Goal: Book appointment/travel/reservation

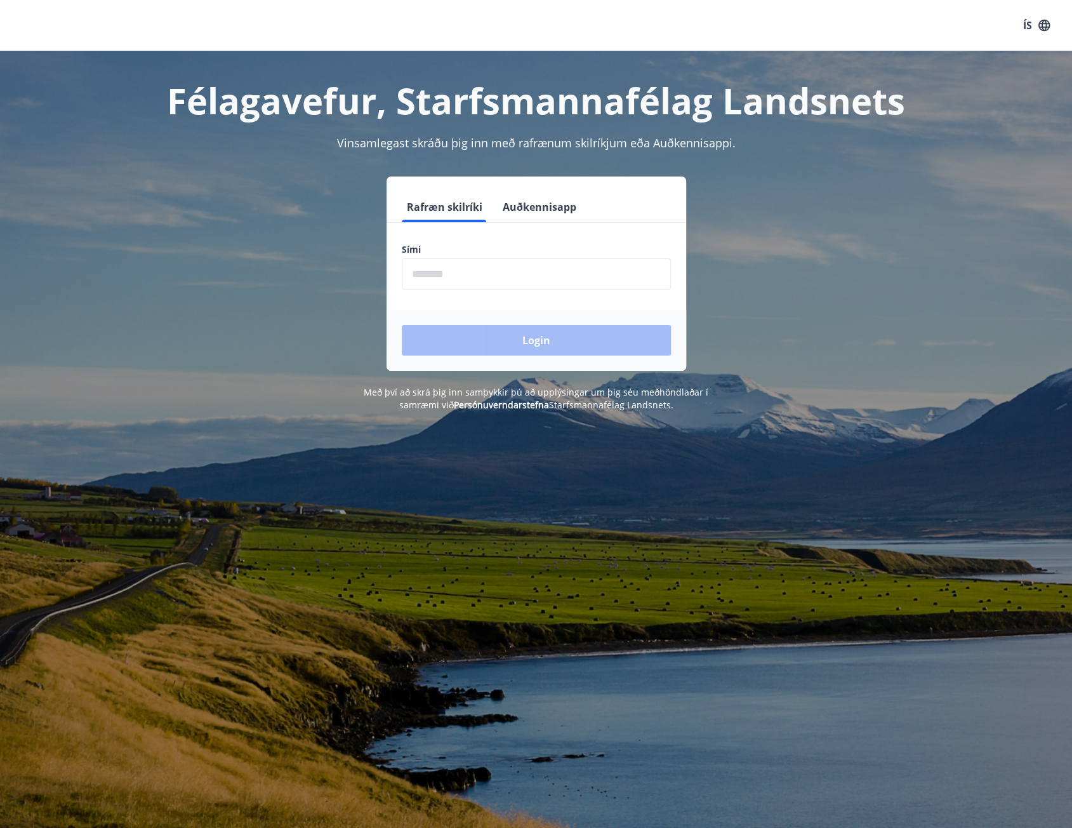
click at [454, 278] on input "phone" at bounding box center [536, 273] width 269 height 31
type input "********"
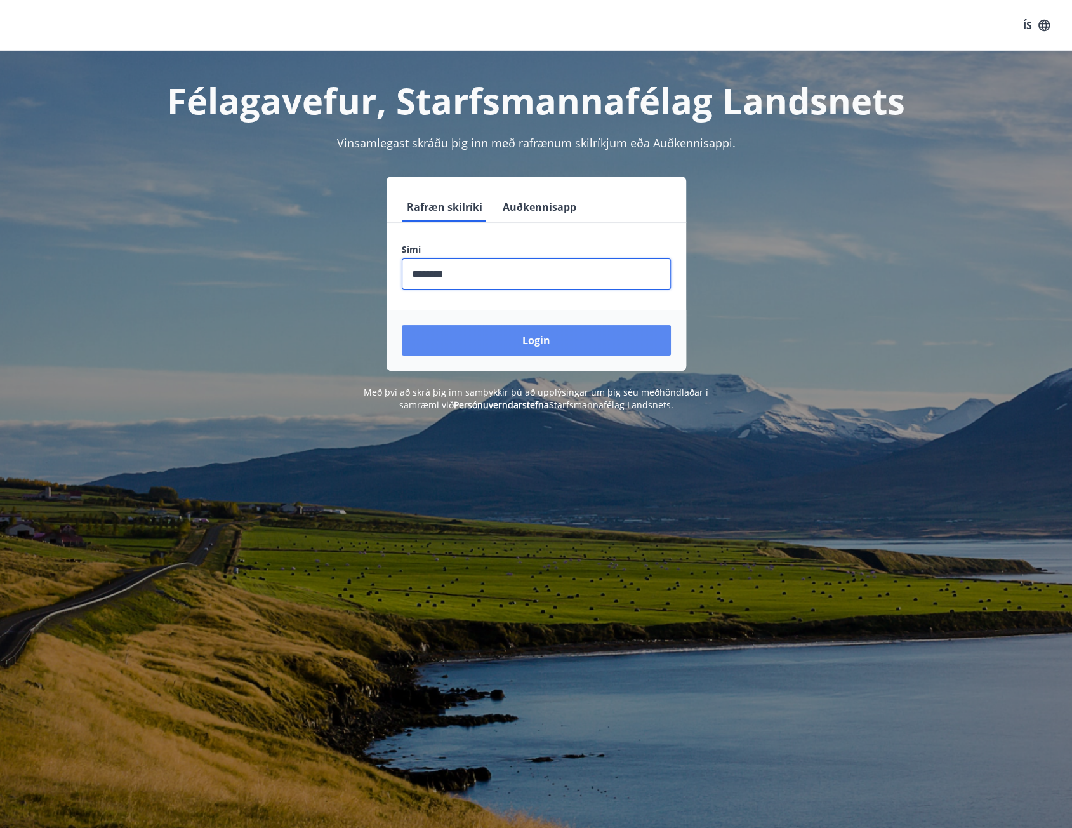
click at [501, 335] on button "Login" at bounding box center [536, 340] width 269 height 30
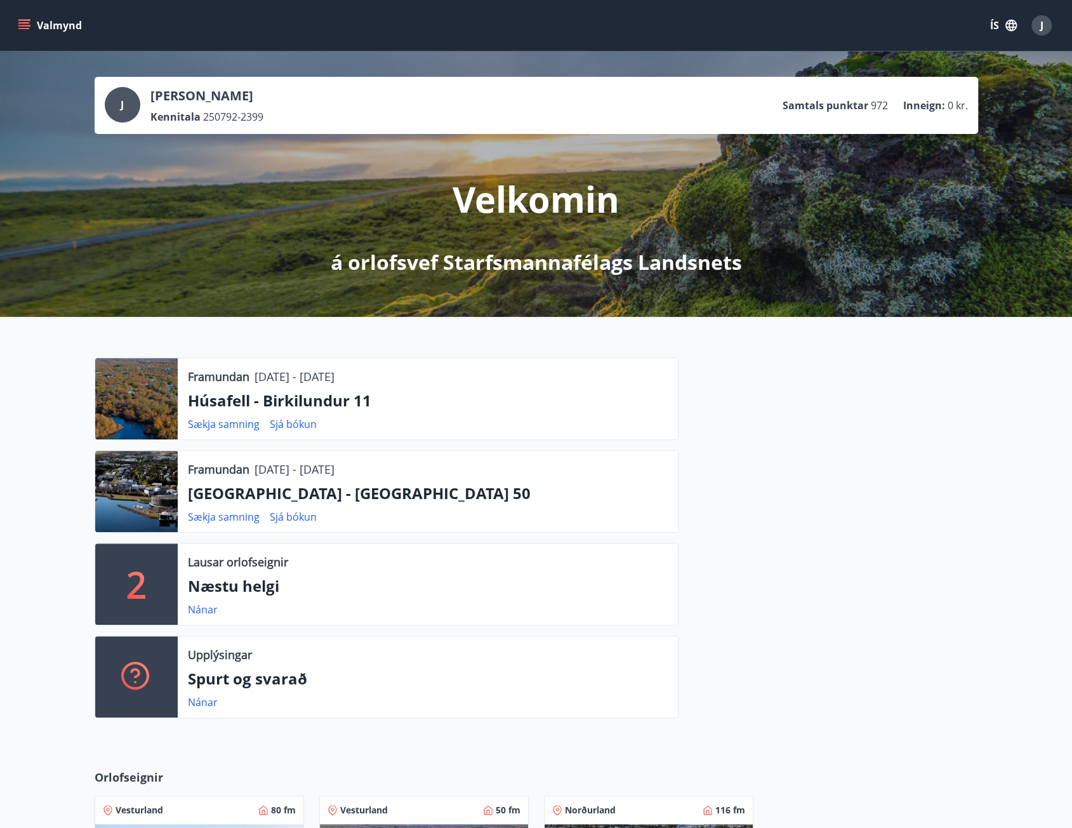
click at [46, 22] on button "Valmynd" at bounding box center [51, 25] width 72 height 23
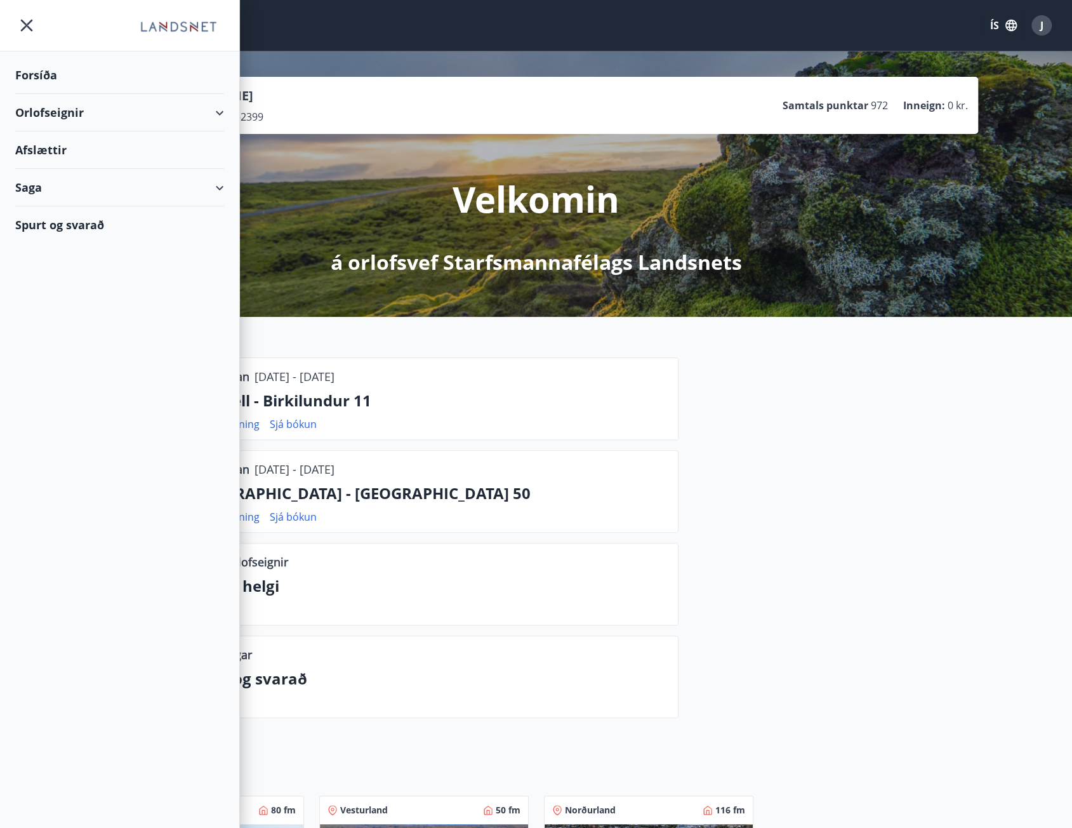
click at [181, 110] on div "Orlofseignir" at bounding box center [119, 112] width 209 height 37
click at [85, 168] on div "Bókunardagatal" at bounding box center [119, 171] width 188 height 27
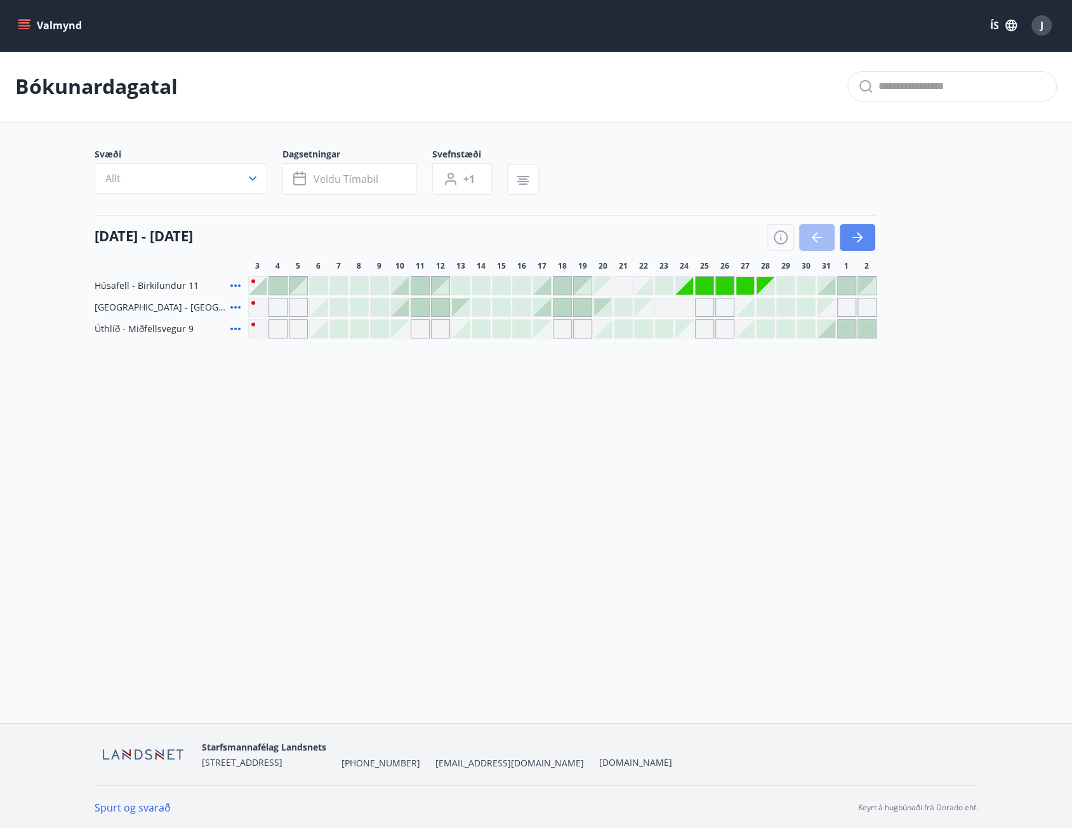
click at [863, 235] on icon "button" at bounding box center [857, 237] width 15 height 15
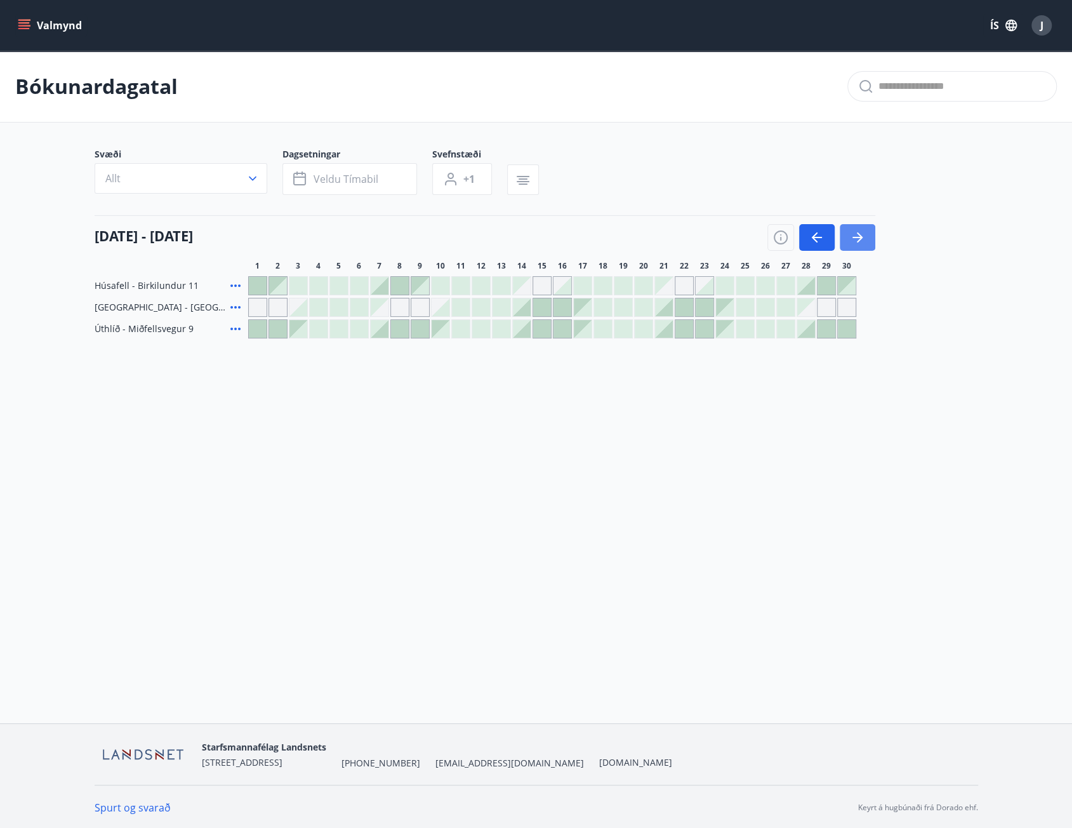
click at [863, 235] on icon "button" at bounding box center [857, 237] width 15 height 15
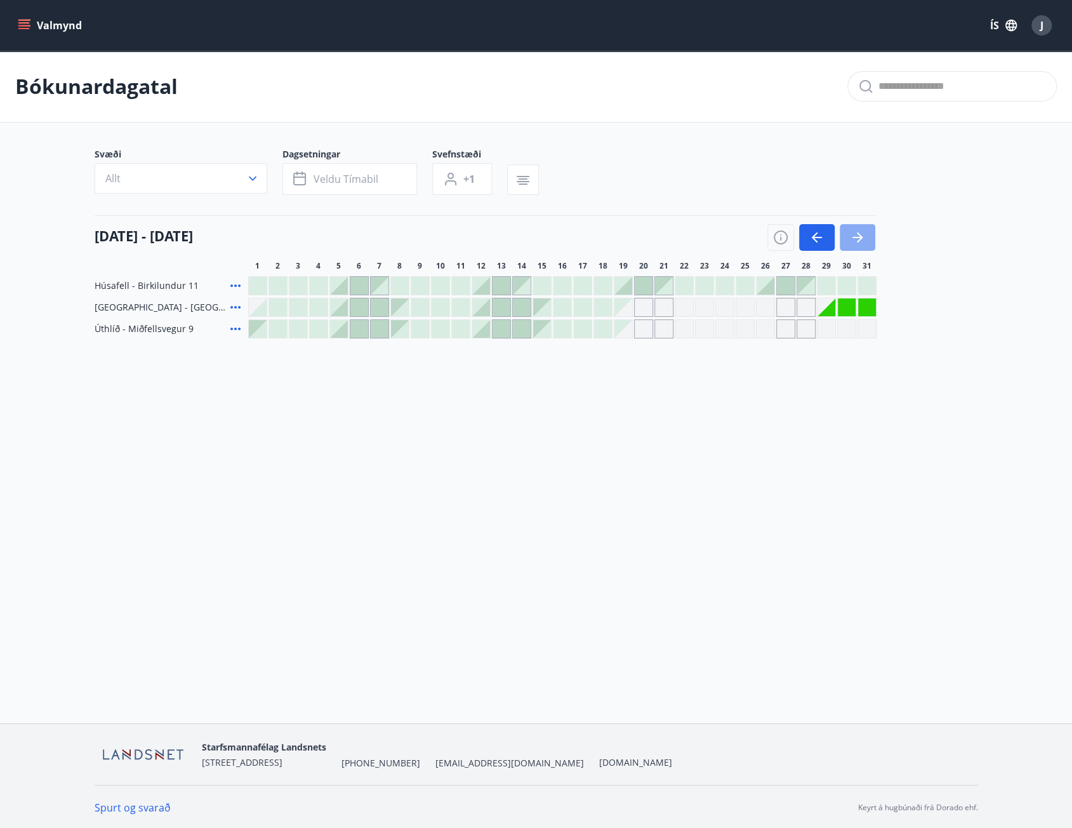
click at [863, 235] on icon "button" at bounding box center [857, 237] width 15 height 15
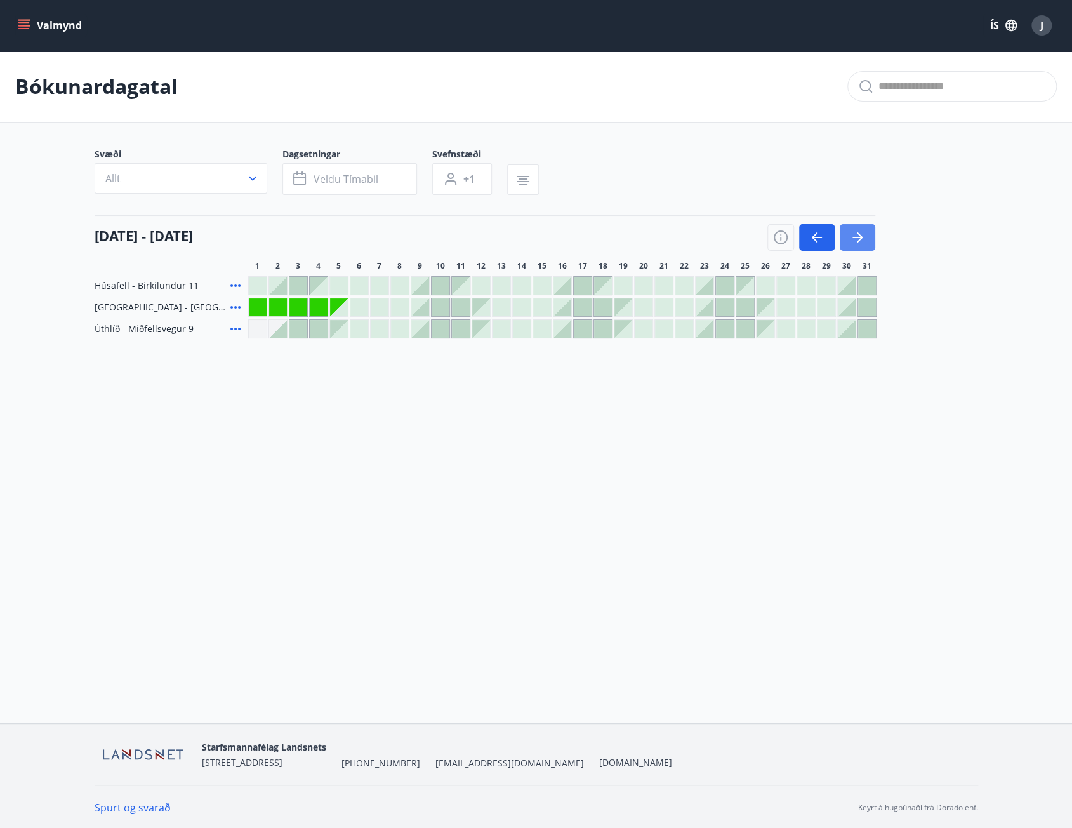
click at [863, 235] on icon "button" at bounding box center [857, 237] width 15 height 15
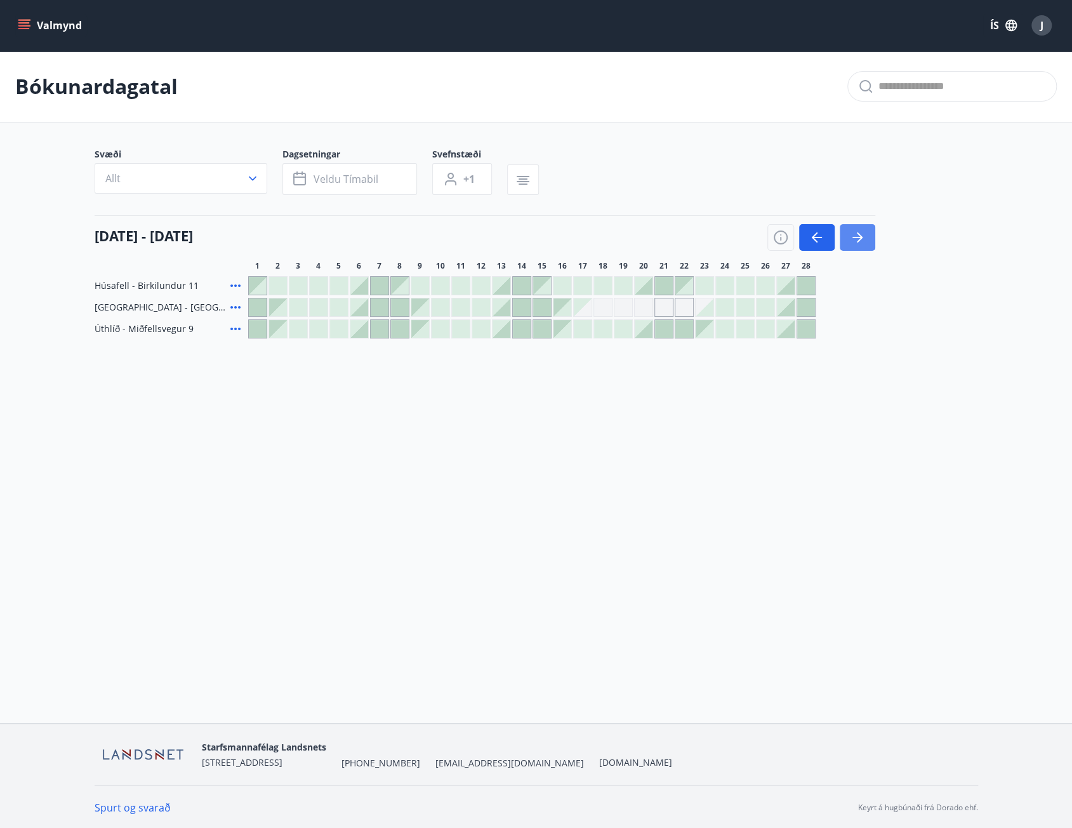
click at [863, 235] on icon "button" at bounding box center [857, 237] width 15 height 15
click at [807, 238] on button "button" at bounding box center [817, 237] width 36 height 27
click at [622, 308] on div "Gráir dagar eru ekki bókanlegir" at bounding box center [623, 307] width 19 height 19
click at [657, 466] on div "Valmynd ÍS J Bókunardagatal Svæði Allt Dagsetningar Veldu tímabil Svefnstæði +1…" at bounding box center [536, 361] width 1072 height 723
click at [845, 241] on button "button" at bounding box center [858, 237] width 36 height 27
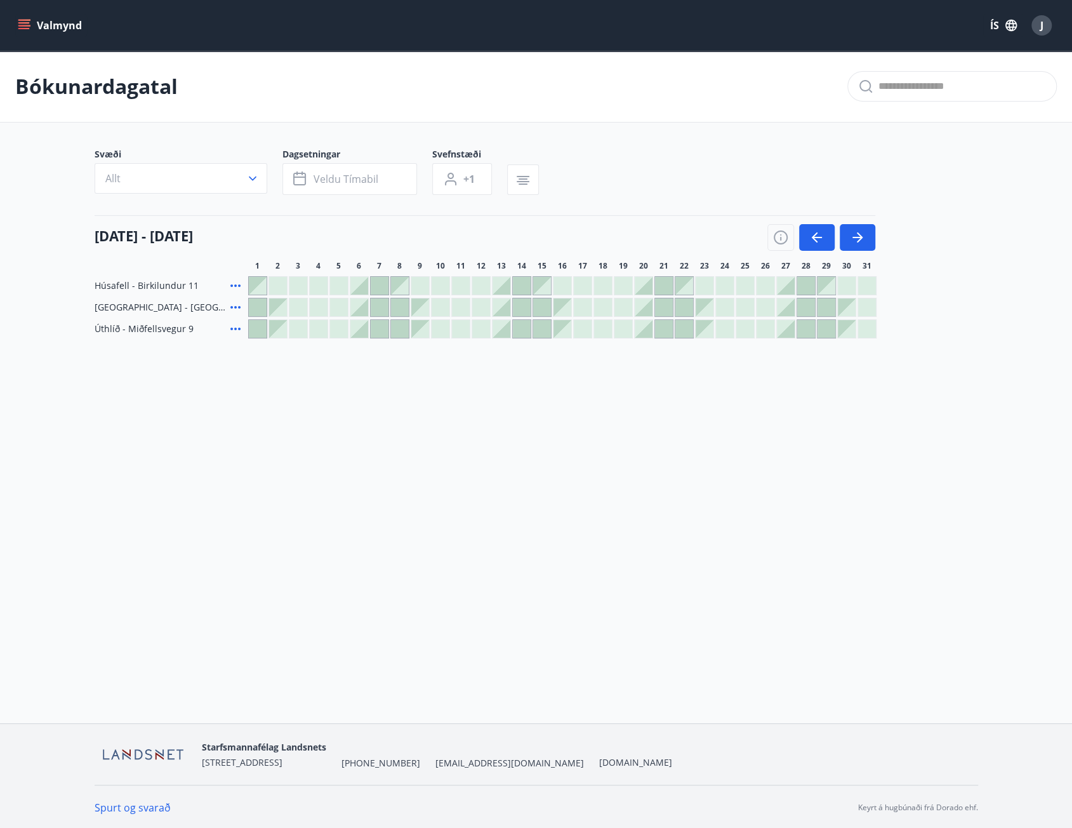
click at [360, 307] on div at bounding box center [359, 307] width 18 height 18
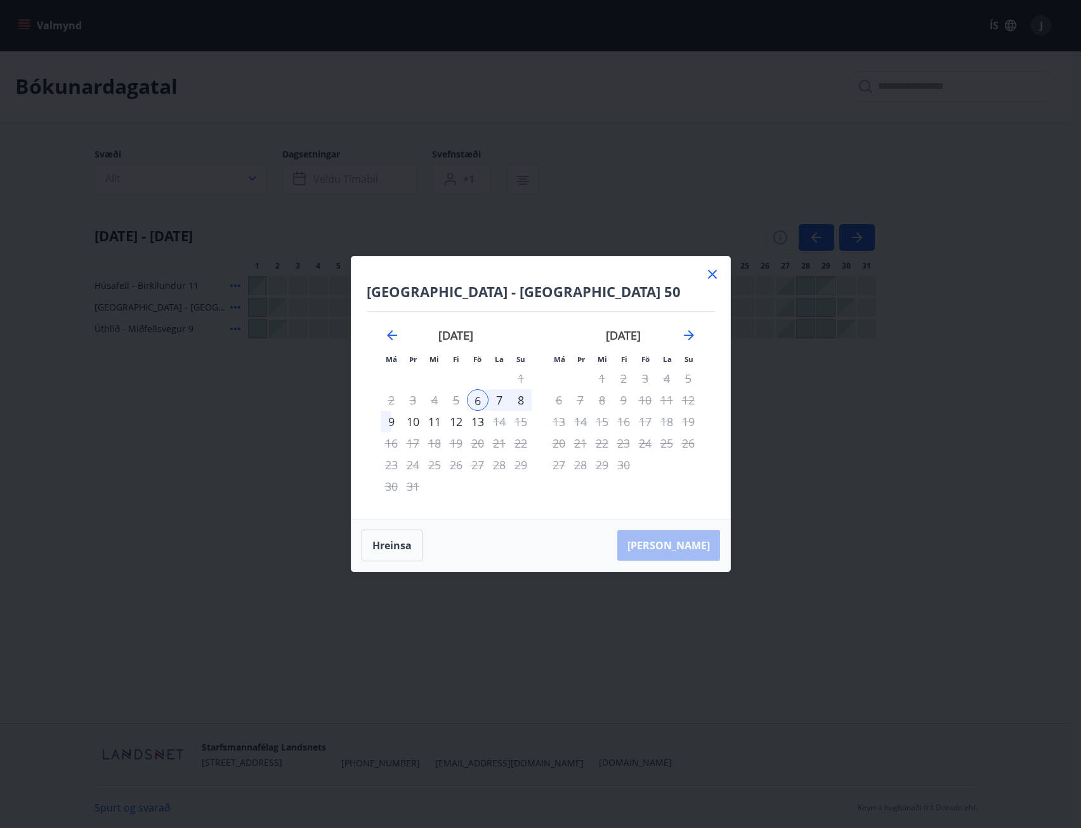
click at [416, 421] on div "10" at bounding box center [413, 422] width 22 height 22
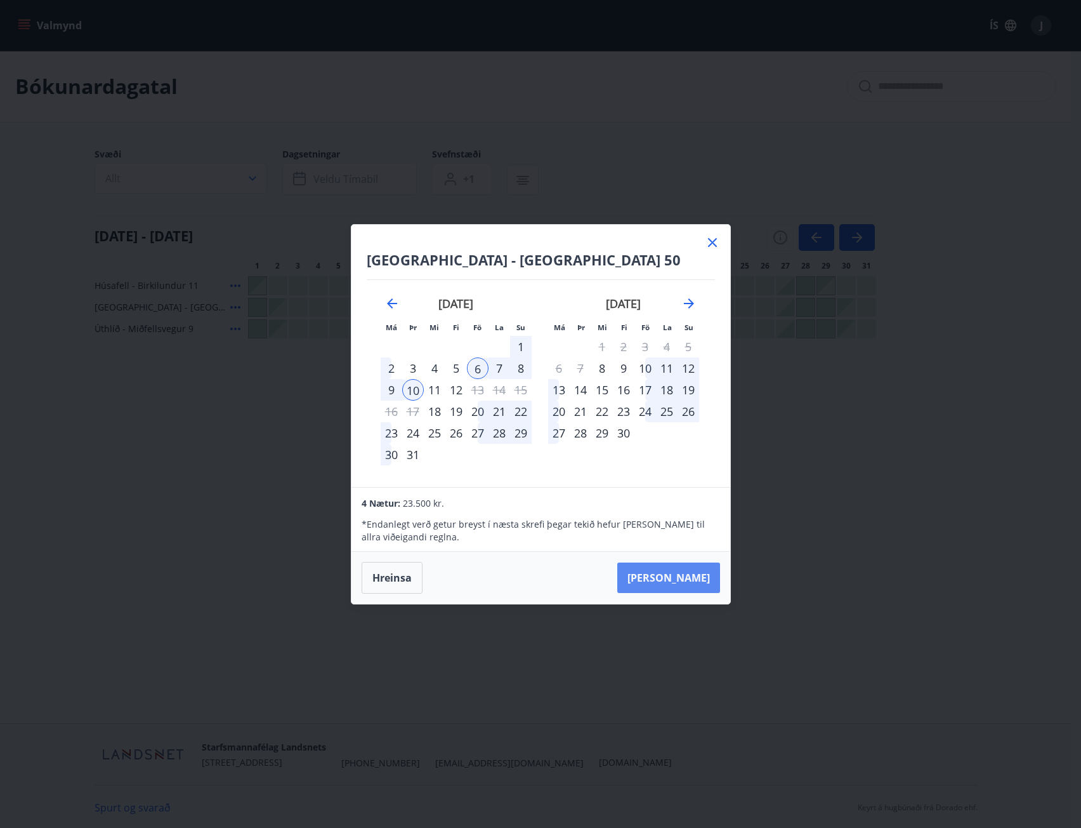
click at [685, 578] on button "[PERSON_NAME]" at bounding box center [668, 577] width 103 height 30
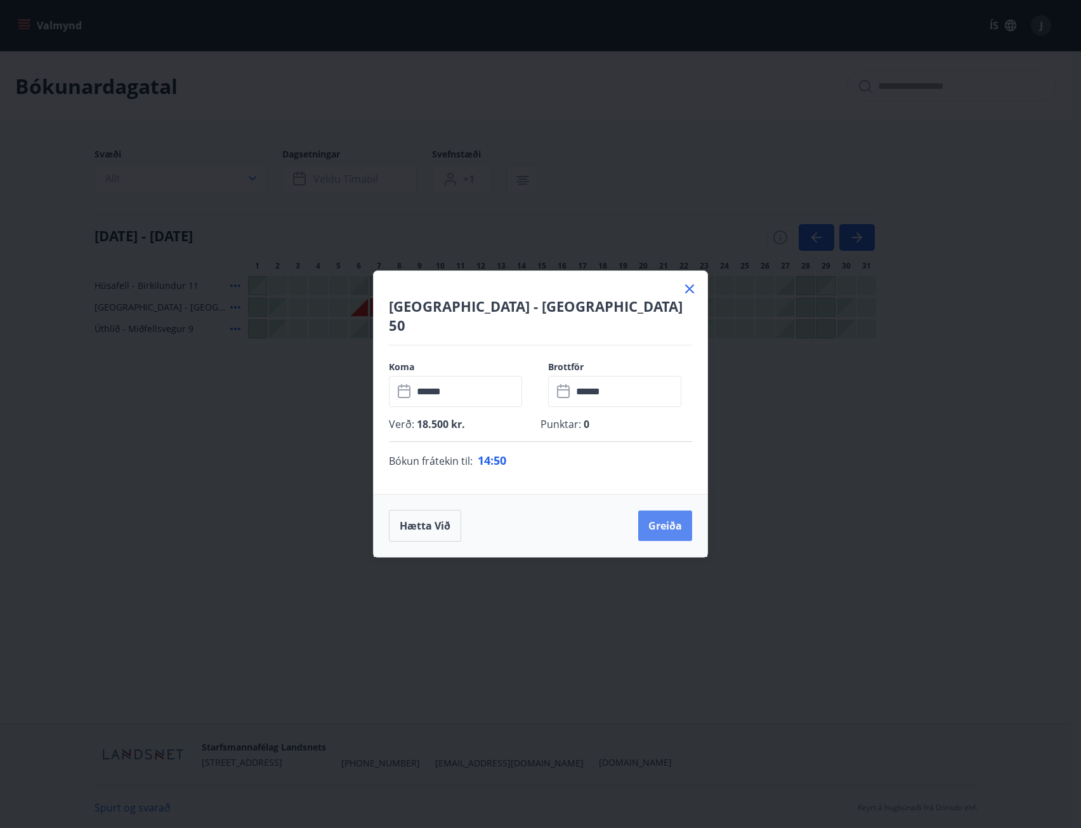
click at [666, 514] on button "Greiða" at bounding box center [665, 525] width 54 height 30
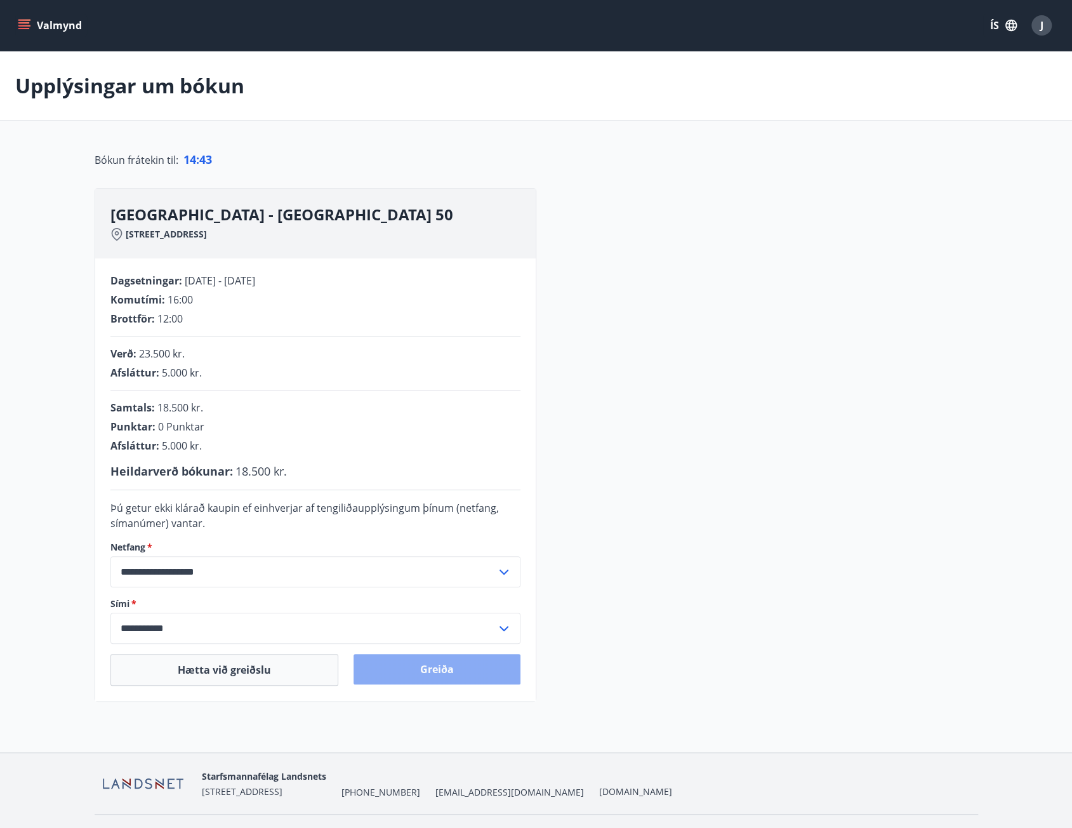
click at [477, 663] on button "Greiða" at bounding box center [436, 669] width 167 height 30
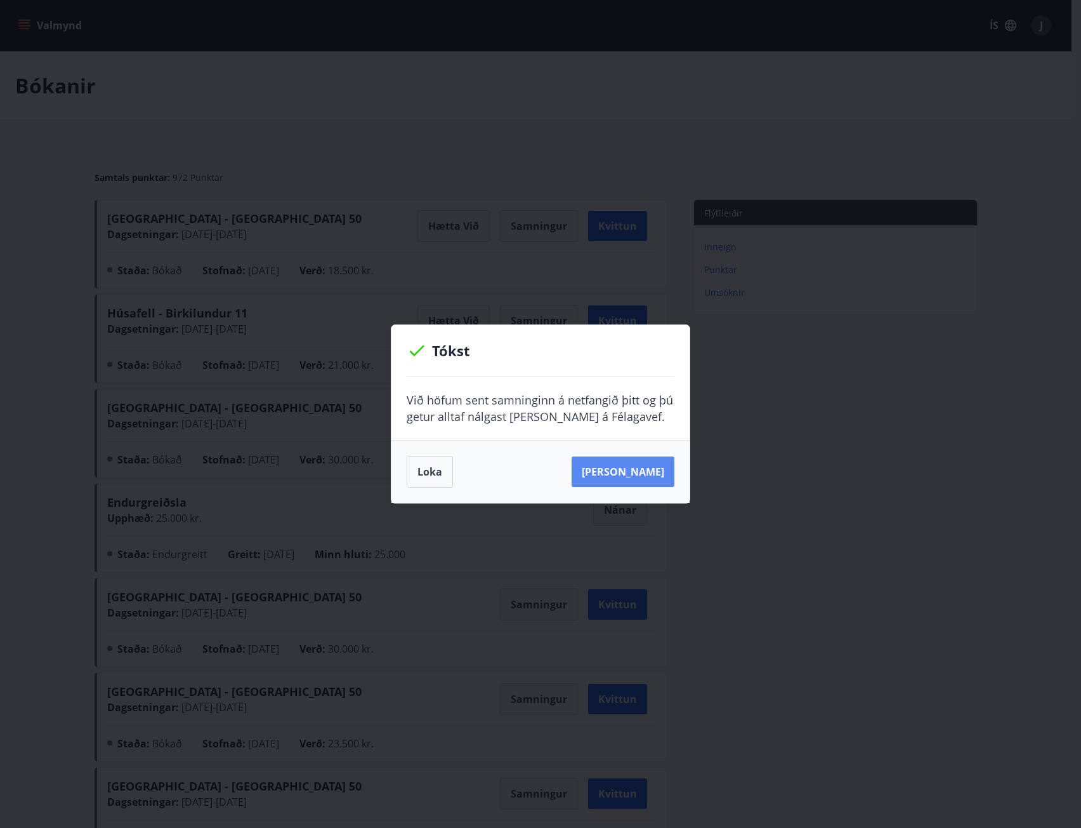
click at [630, 473] on button "[PERSON_NAME]" at bounding box center [623, 471] width 103 height 30
click at [633, 473] on button "[PERSON_NAME]" at bounding box center [623, 471] width 103 height 30
click at [425, 471] on button "Loka" at bounding box center [430, 472] width 46 height 32
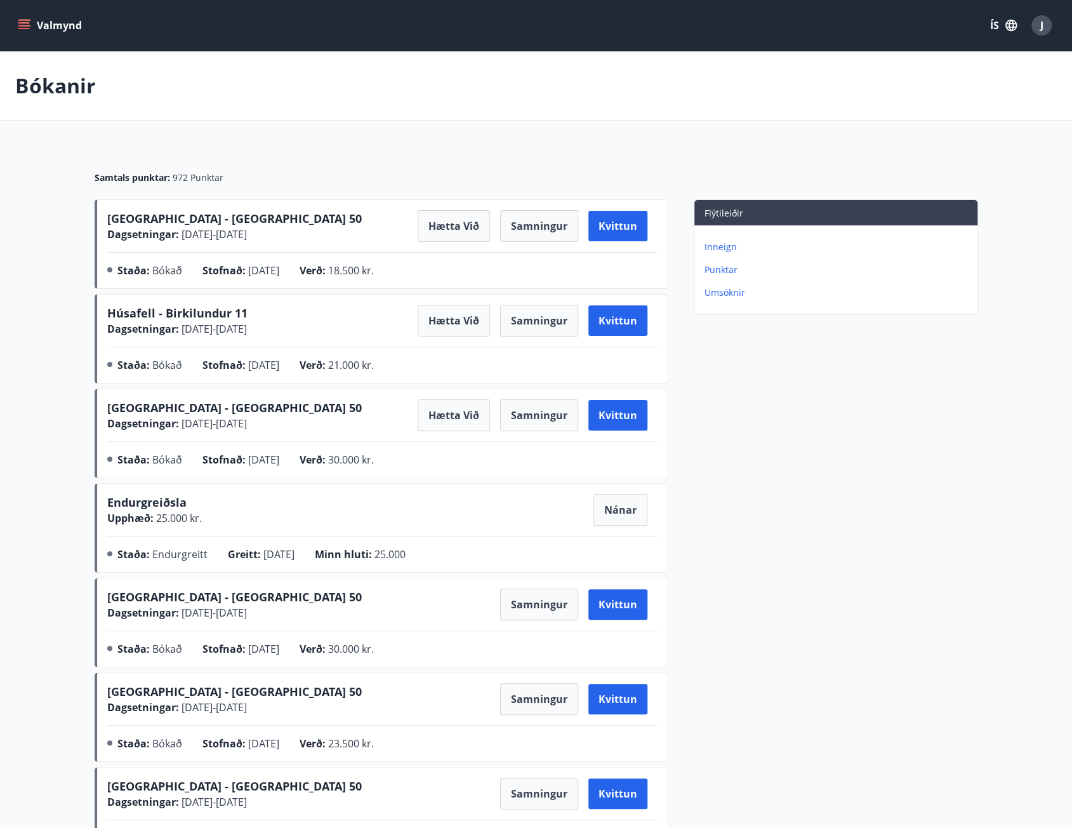
click at [29, 15] on button "Valmynd" at bounding box center [51, 25] width 72 height 23
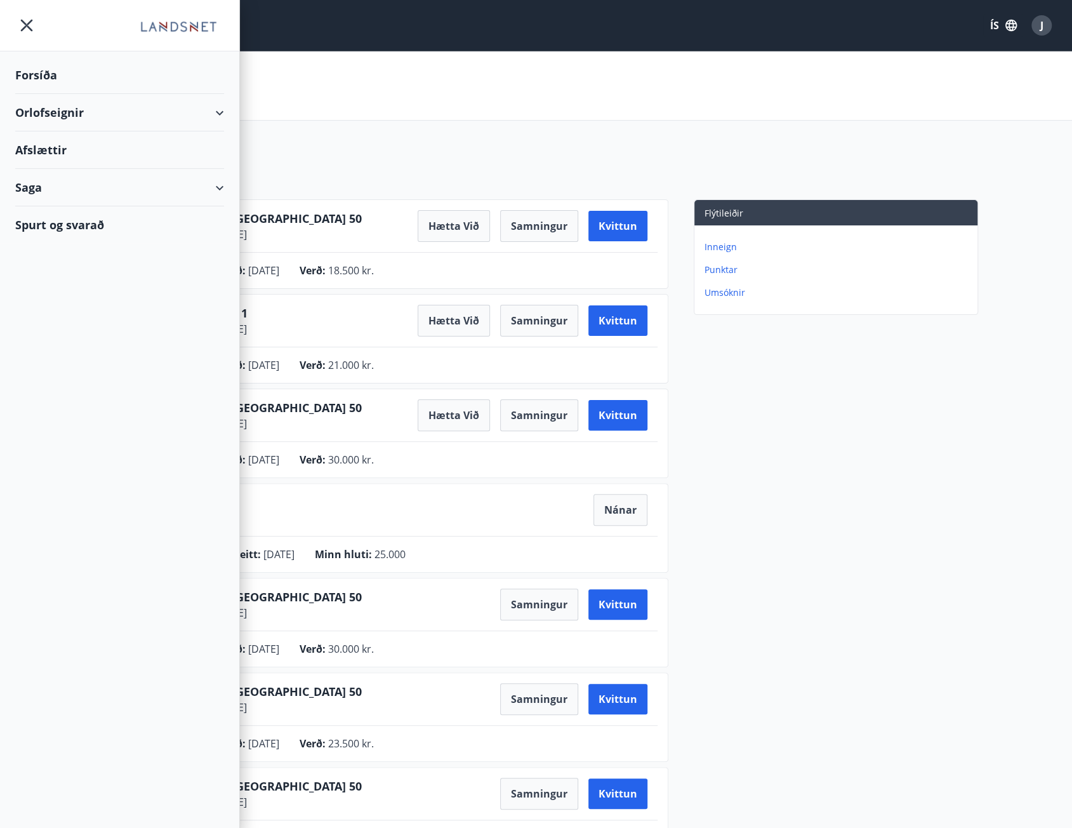
click at [27, 31] on icon "menu" at bounding box center [26, 25] width 23 height 23
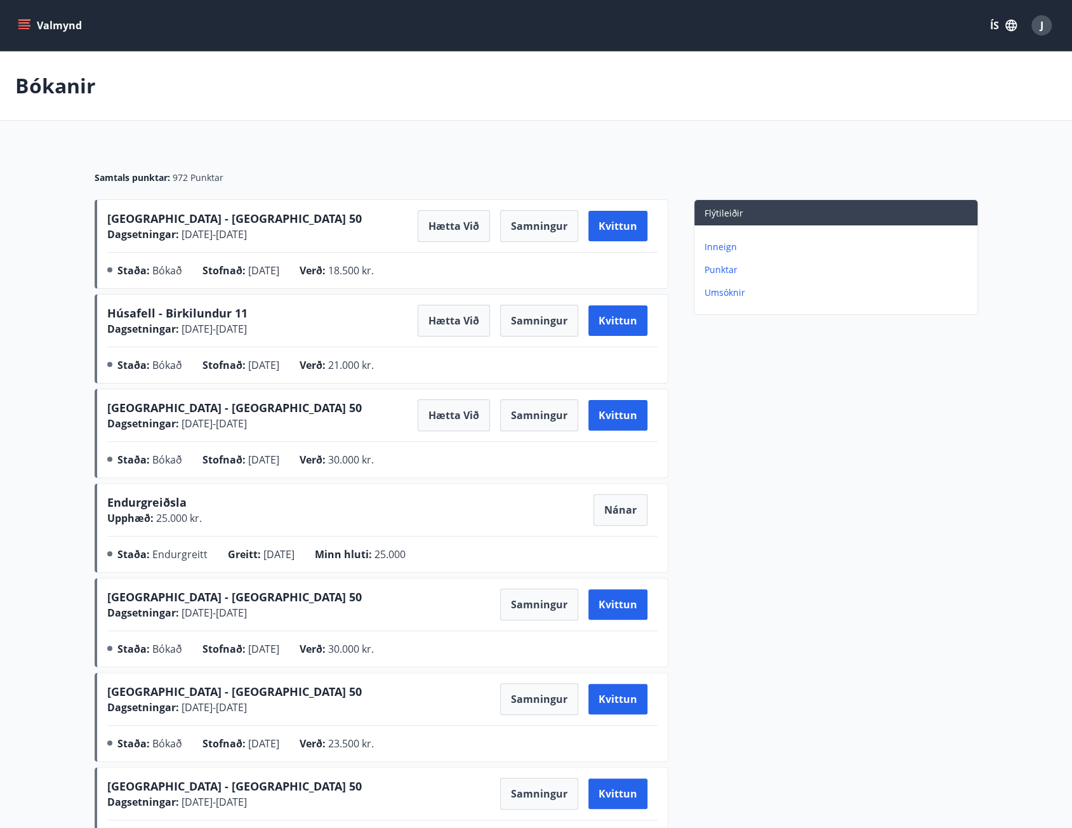
click at [29, 34] on button "Valmynd" at bounding box center [51, 25] width 72 height 23
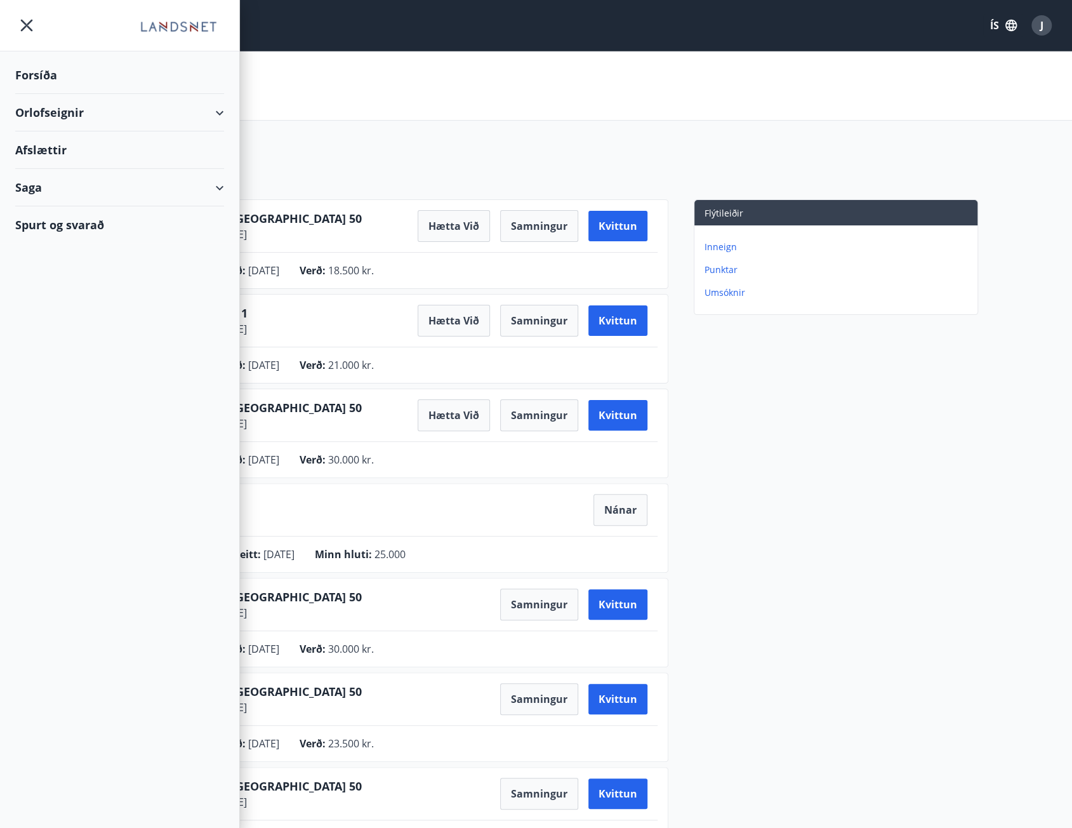
click at [220, 109] on div "Orlofseignir" at bounding box center [119, 112] width 209 height 37
click at [84, 172] on div "Bókunardagatal" at bounding box center [119, 171] width 188 height 27
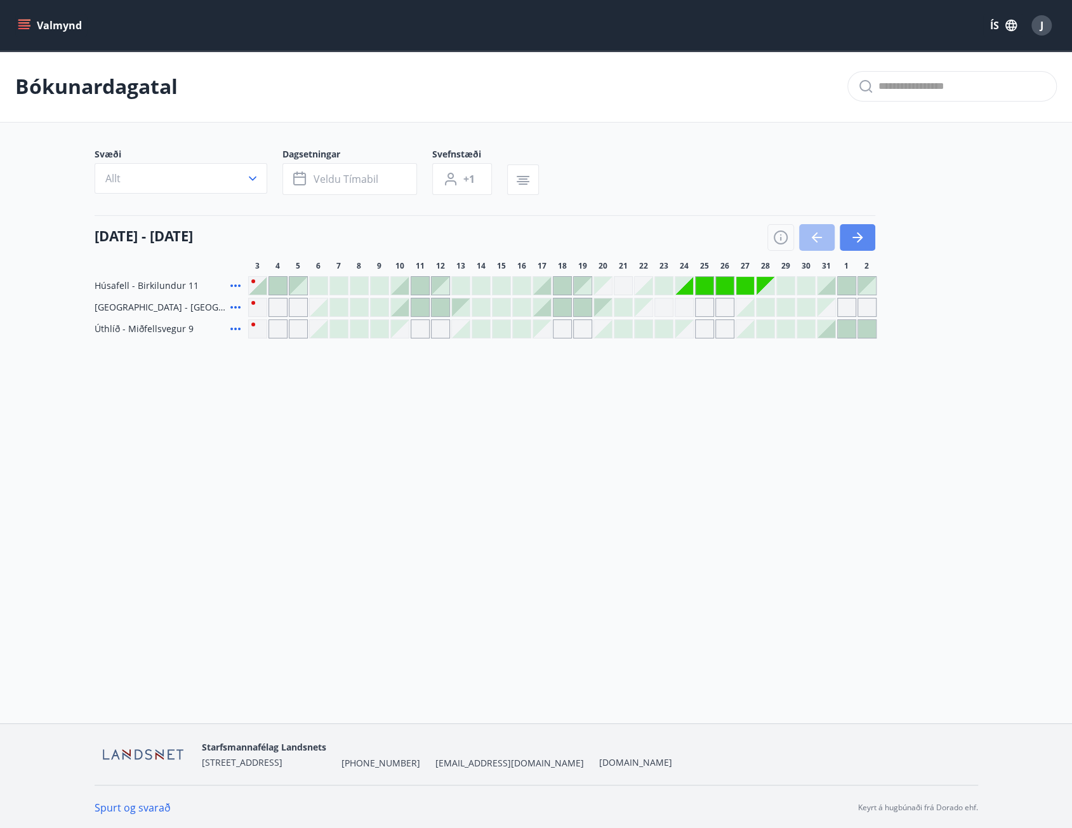
click at [862, 235] on icon "button" at bounding box center [857, 237] width 15 height 15
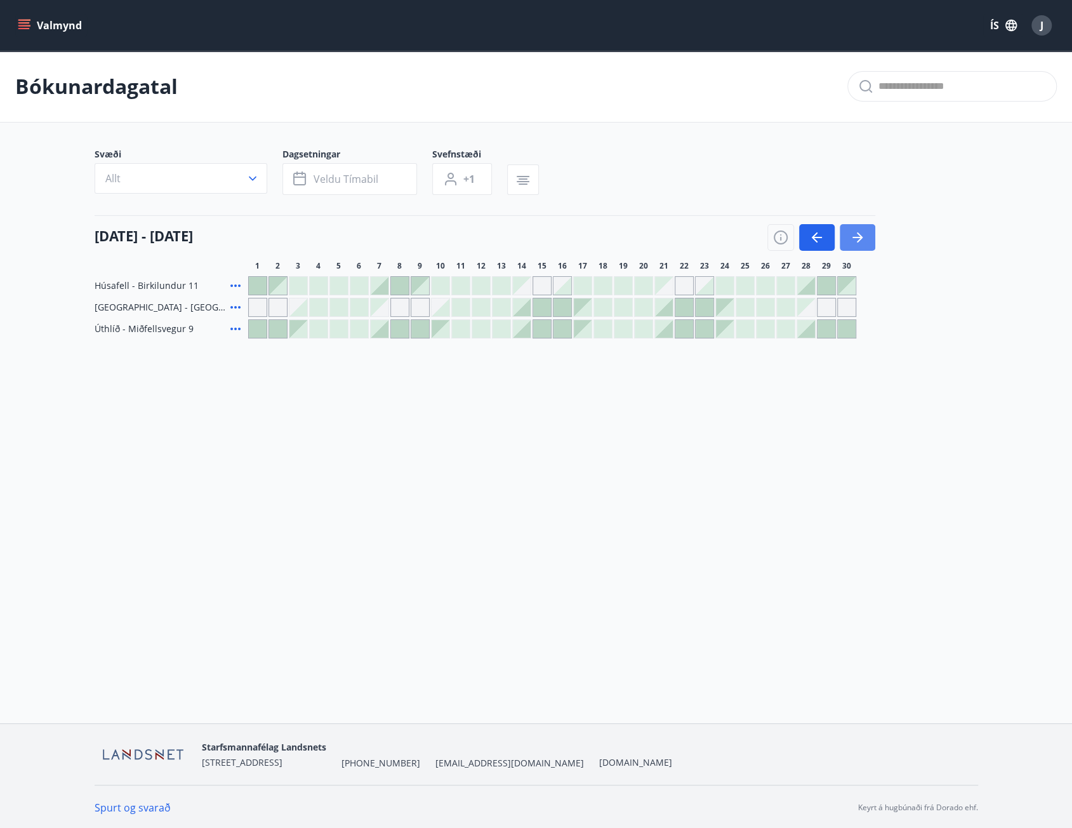
click at [862, 235] on icon "button" at bounding box center [857, 237] width 15 height 15
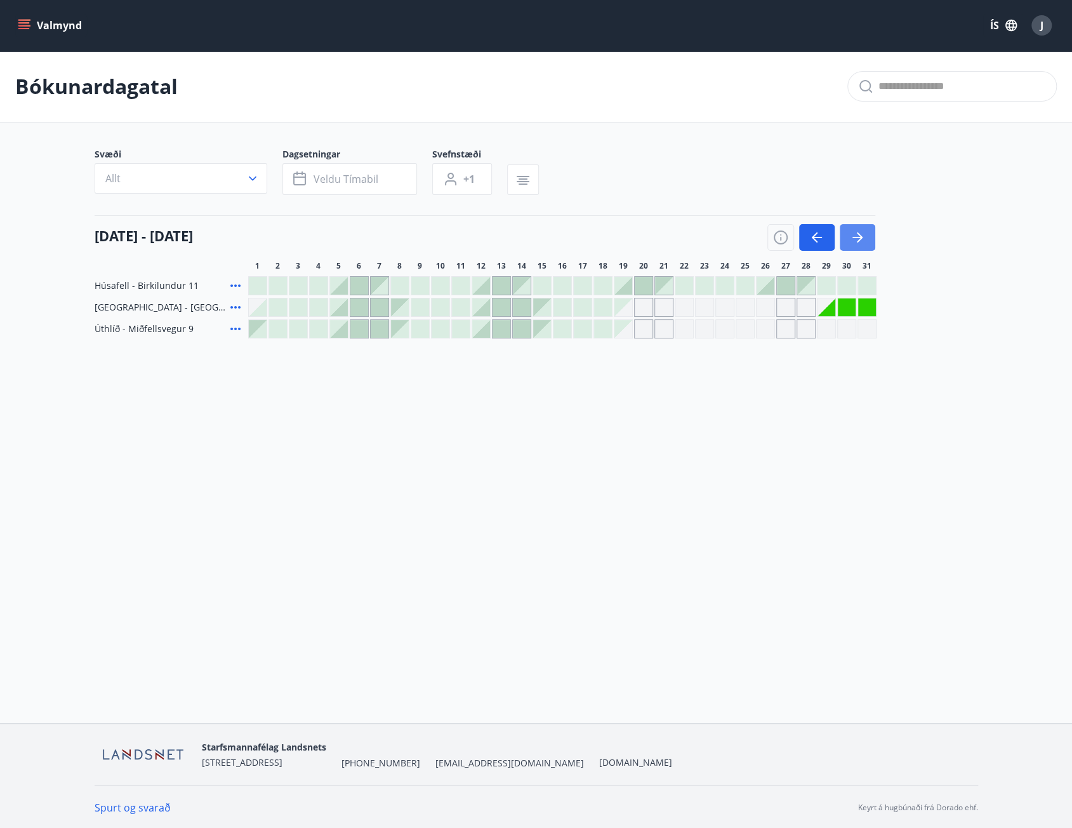
click at [862, 235] on icon "button" at bounding box center [857, 237] width 15 height 15
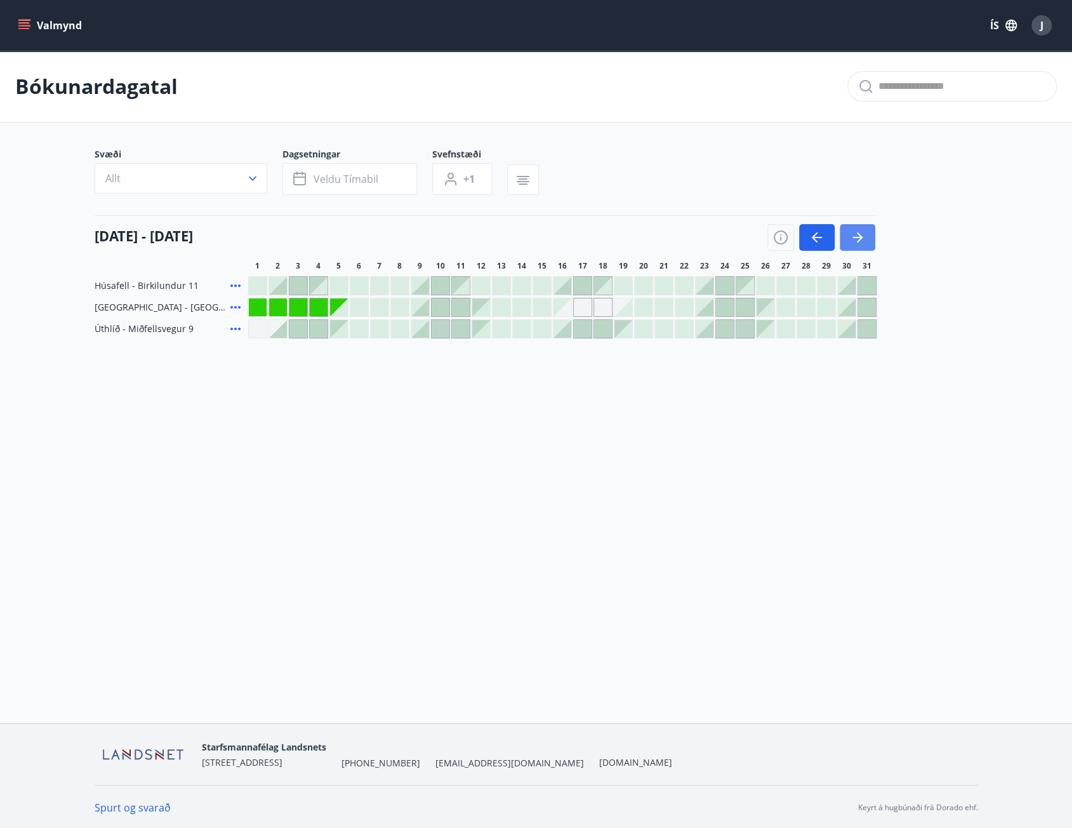
click at [862, 235] on icon "button" at bounding box center [857, 237] width 15 height 15
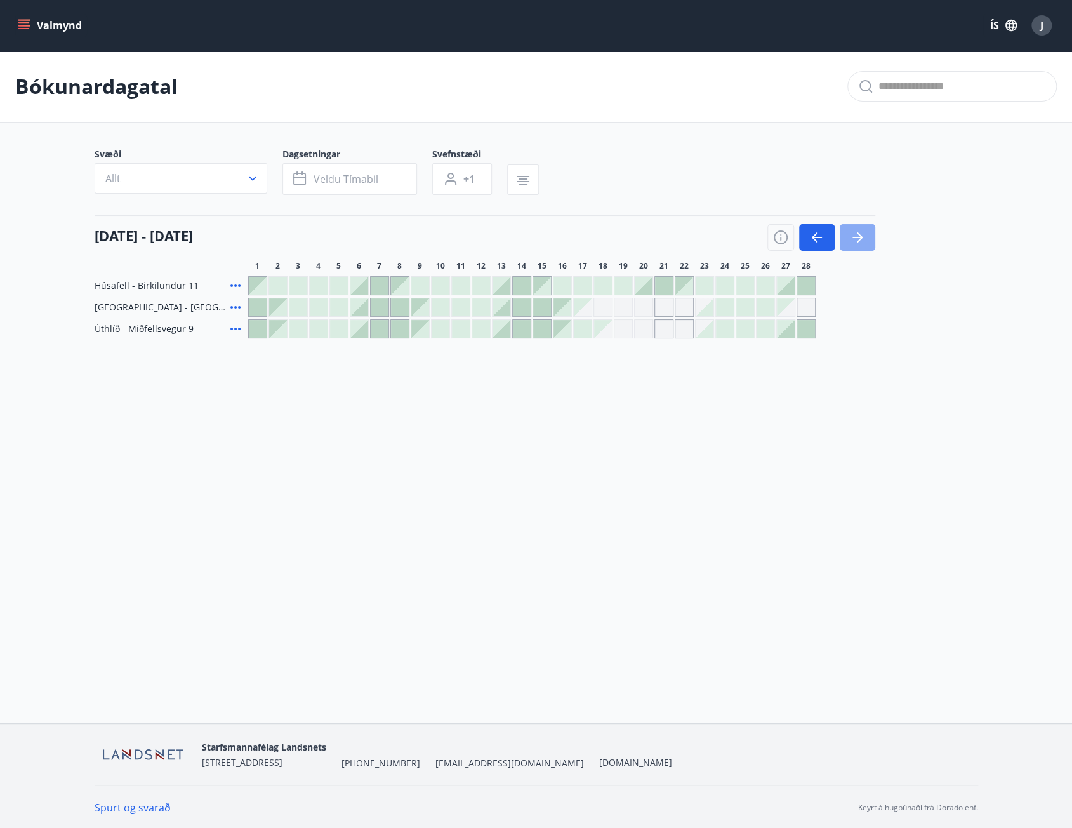
click at [860, 237] on icon "button" at bounding box center [860, 237] width 6 height 10
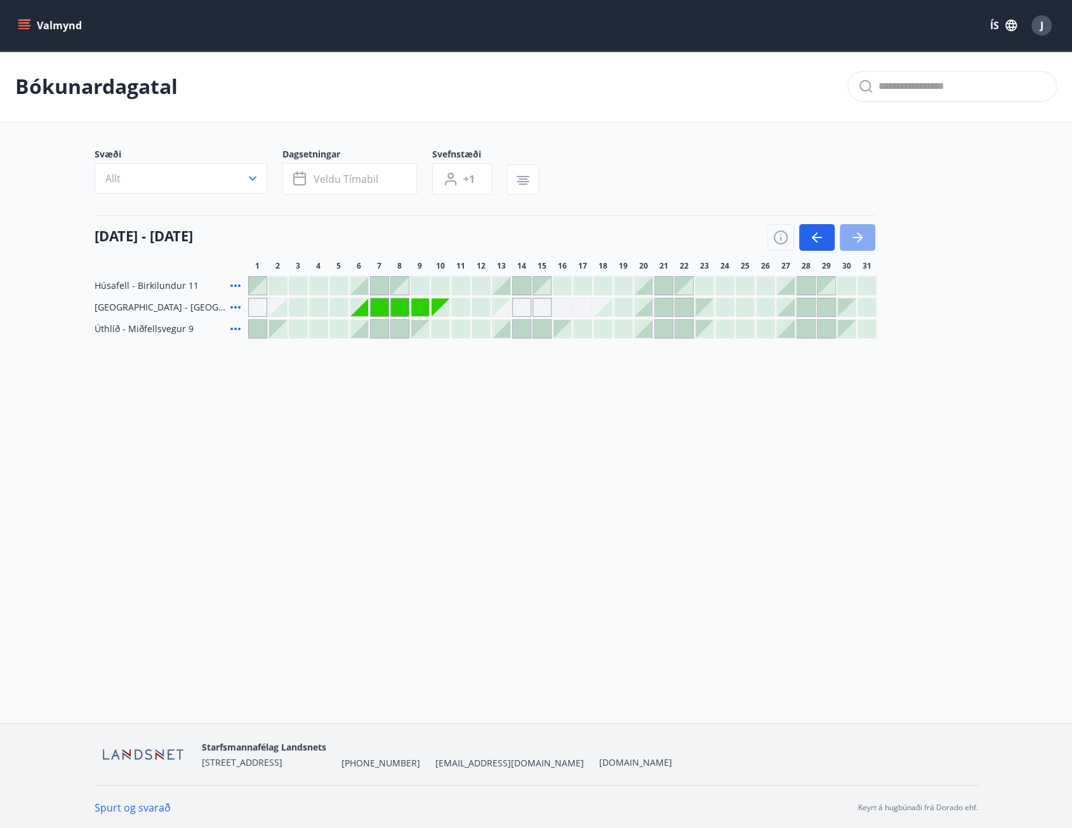
click at [858, 235] on icon "button" at bounding box center [857, 237] width 15 height 15
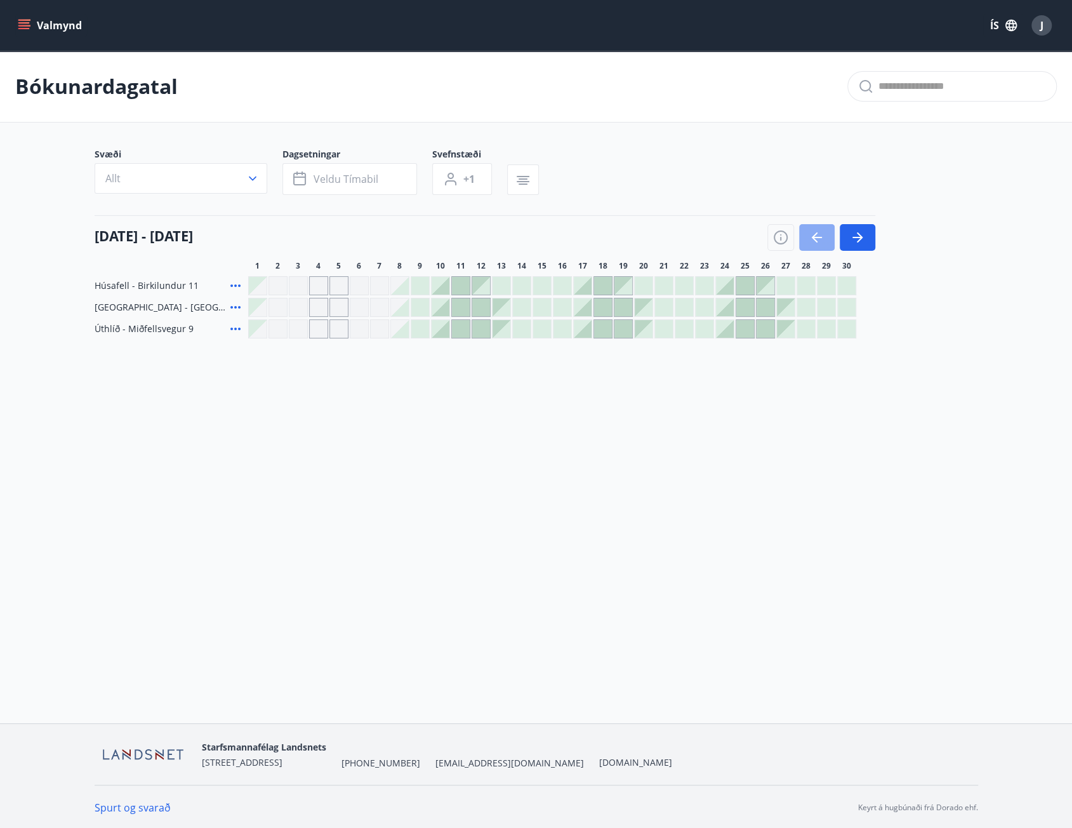
click at [809, 239] on icon "button" at bounding box center [816, 237] width 15 height 15
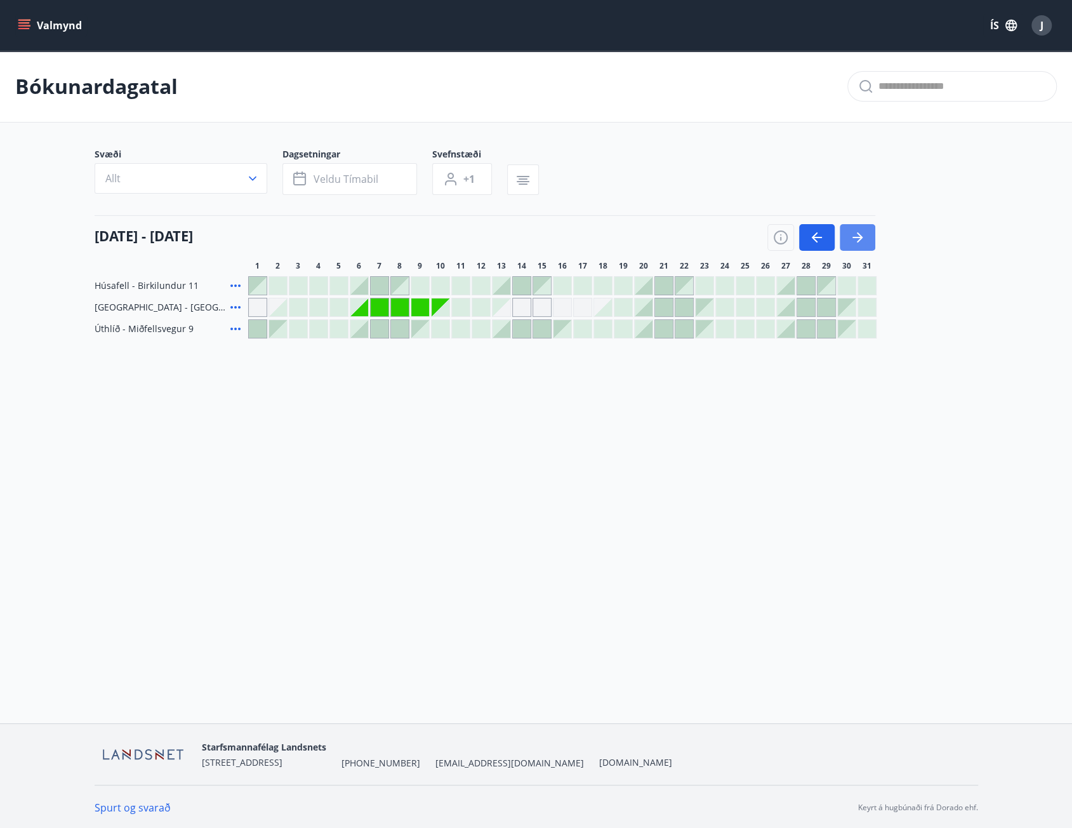
click at [862, 239] on icon "button" at bounding box center [857, 237] width 15 height 15
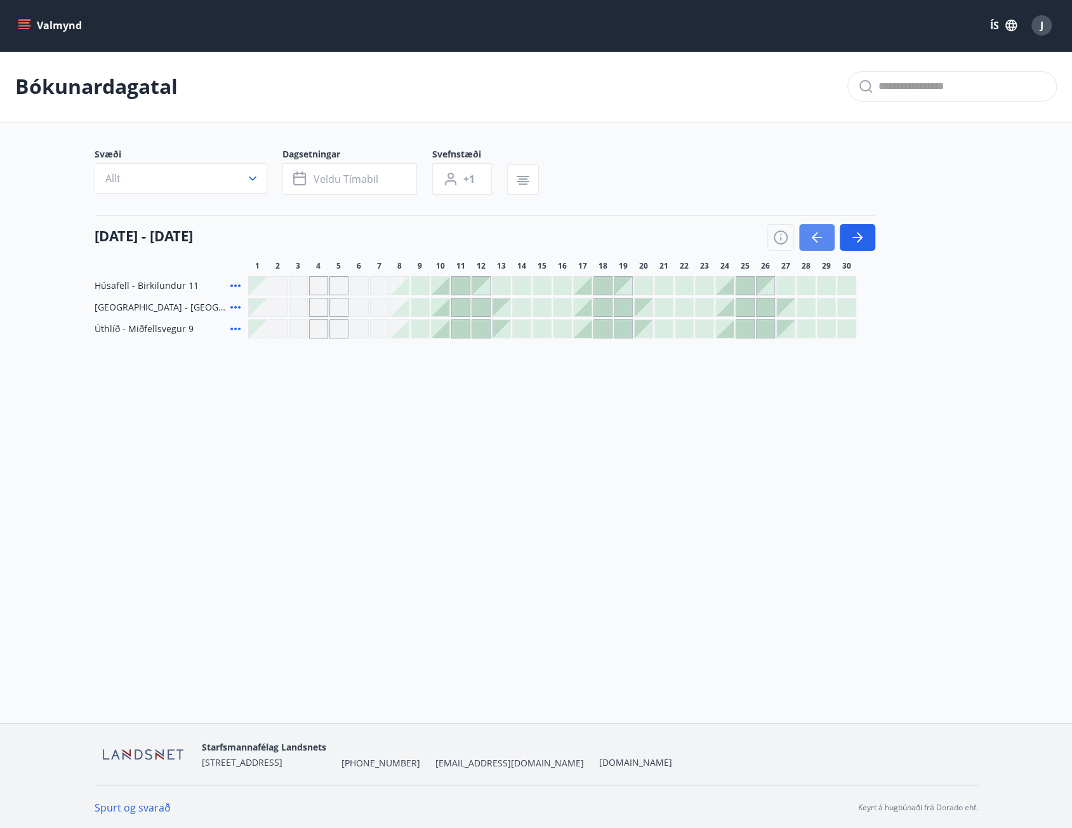
click at [819, 233] on icon "button" at bounding box center [816, 237] width 15 height 15
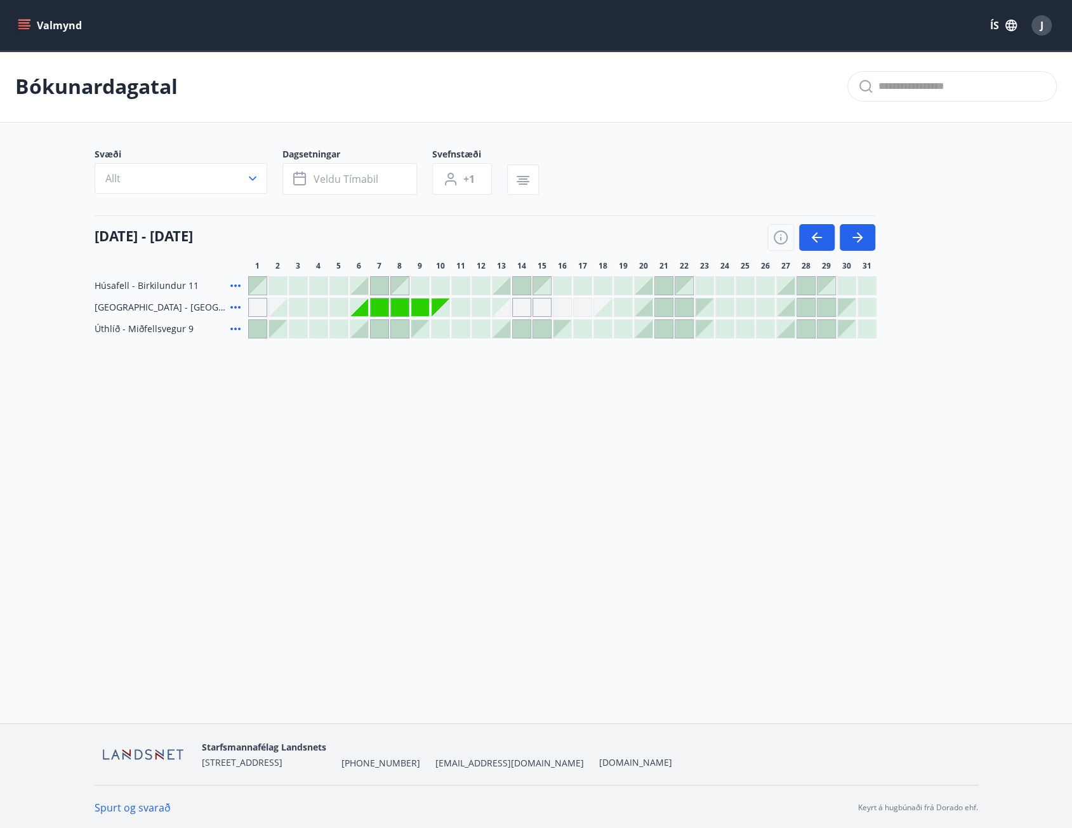
click at [805, 329] on div at bounding box center [806, 329] width 18 height 18
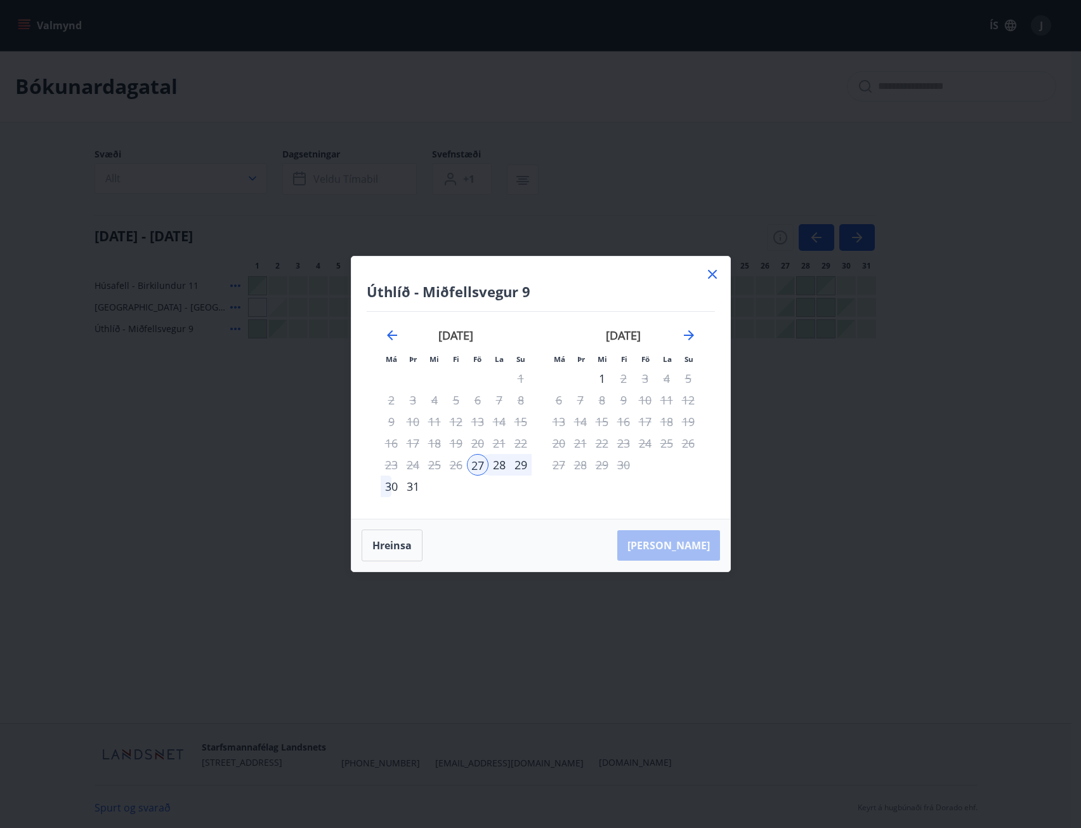
click at [413, 487] on div "31" at bounding box center [413, 486] width 22 height 22
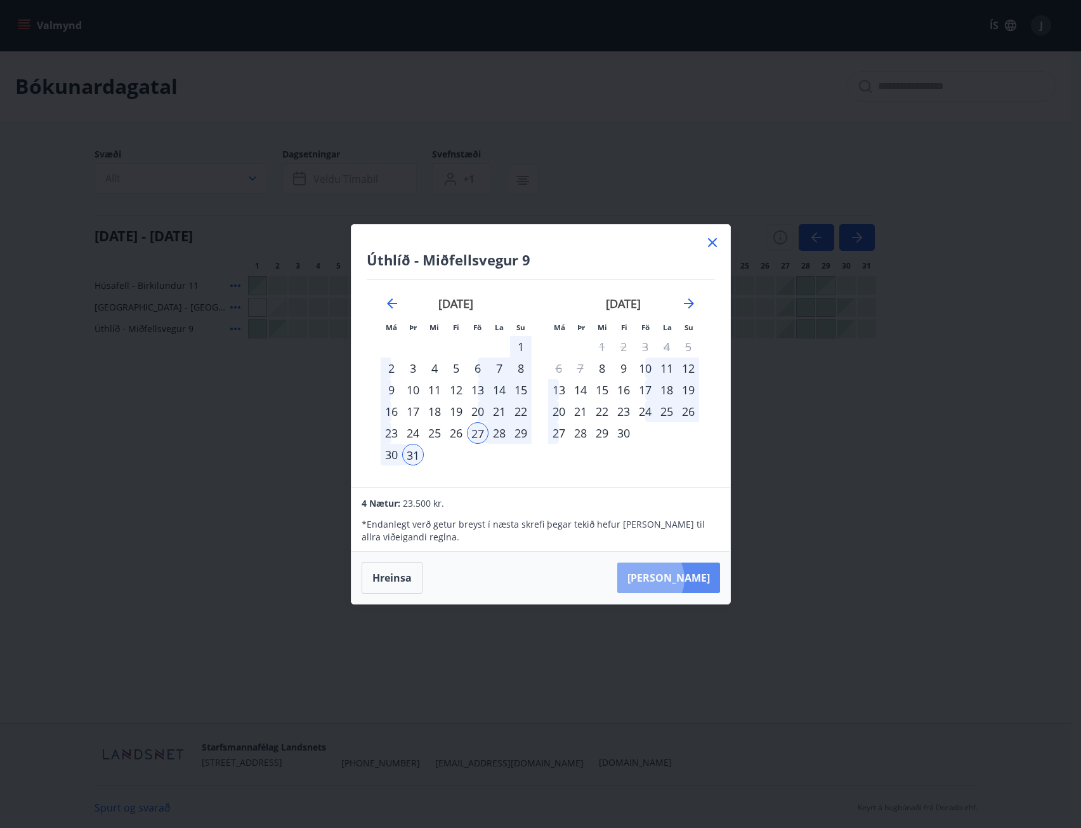
click at [685, 578] on button "[PERSON_NAME]" at bounding box center [668, 577] width 103 height 30
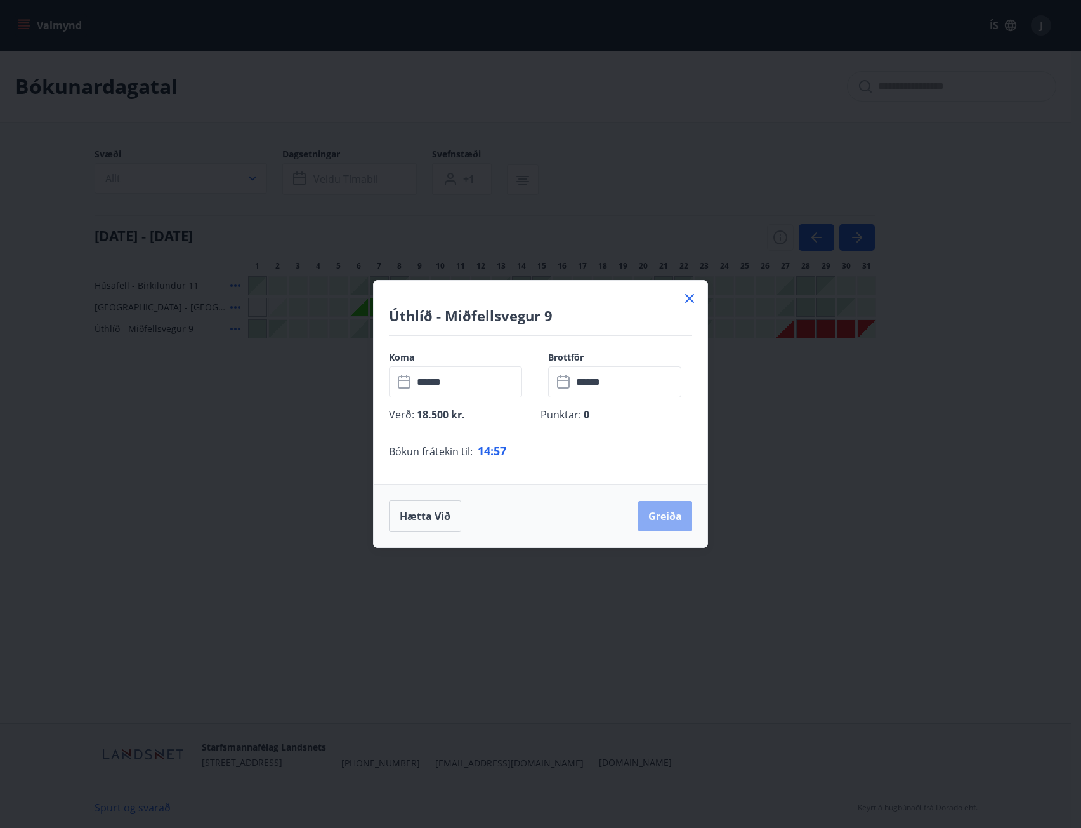
click at [663, 515] on button "Greiða" at bounding box center [665, 516] width 54 height 30
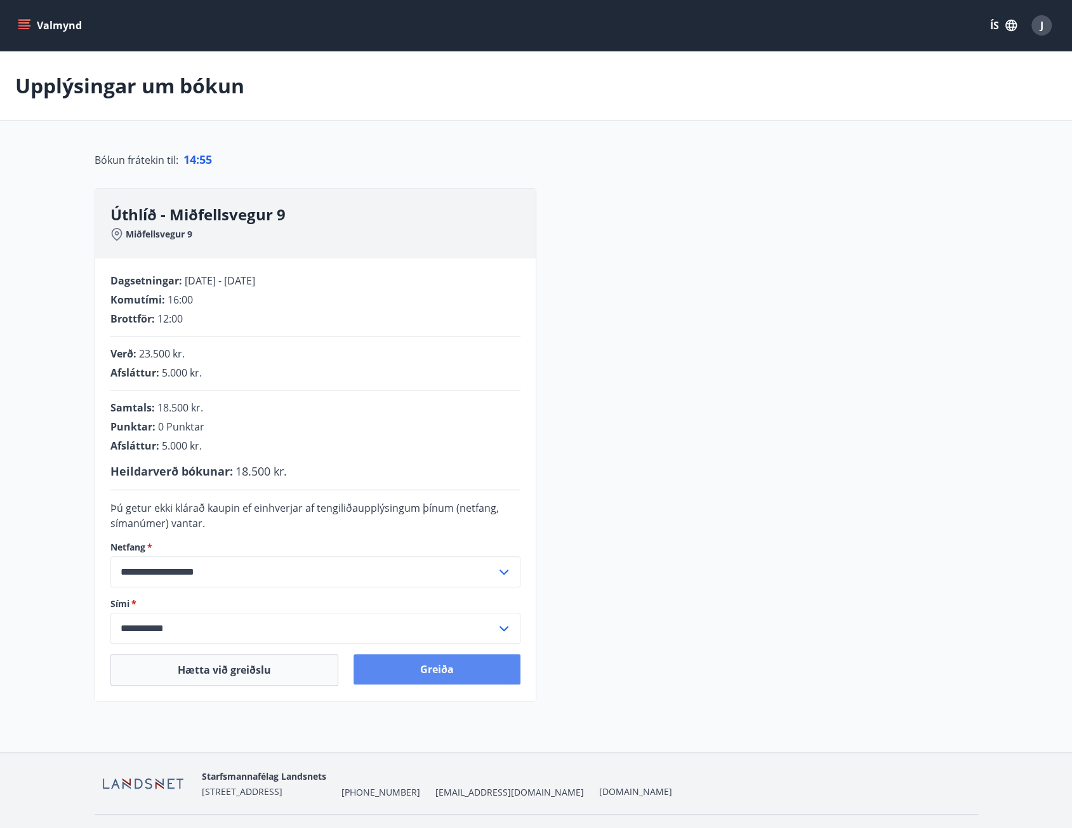
click at [441, 665] on button "Greiða" at bounding box center [436, 669] width 167 height 30
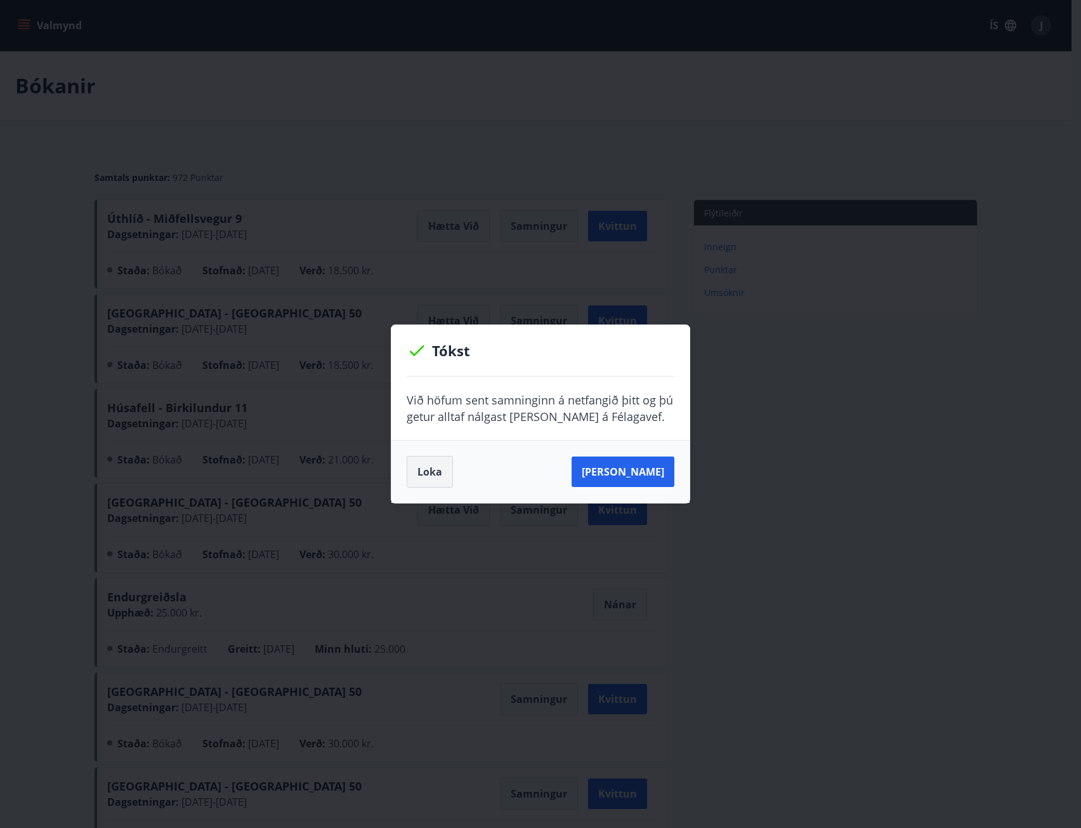
click at [431, 470] on button "Loka" at bounding box center [430, 472] width 46 height 32
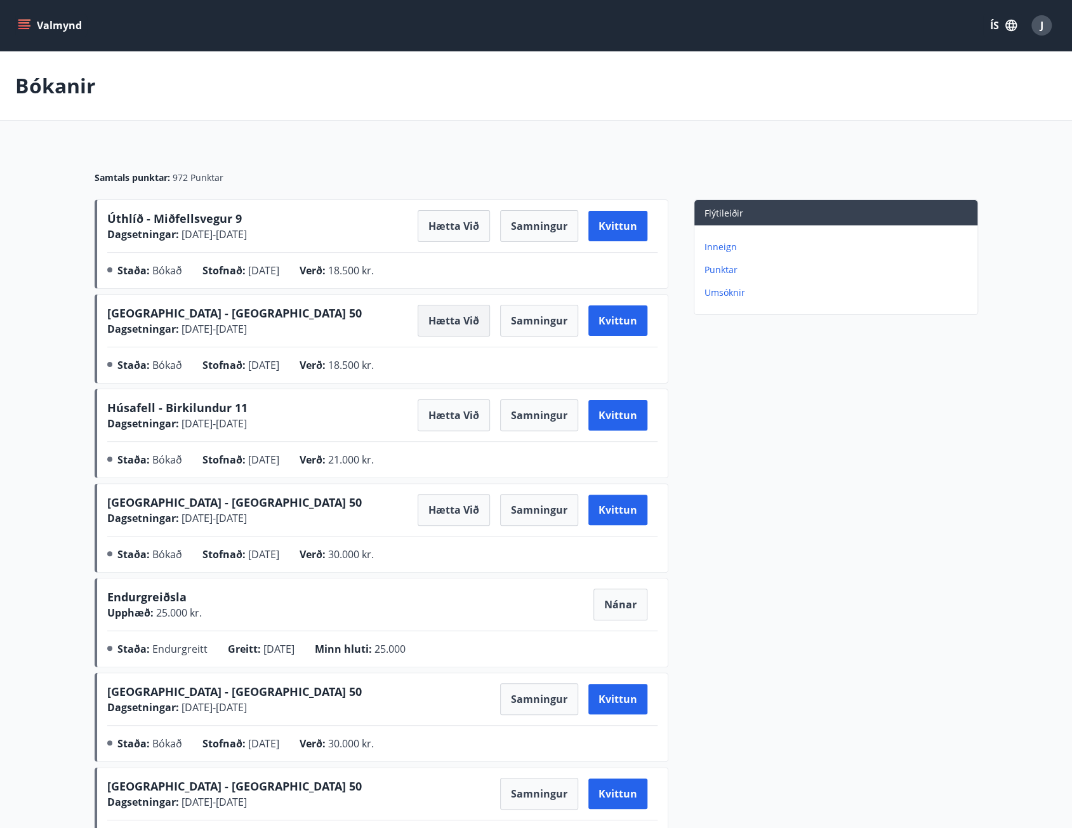
click at [433, 314] on button "Hætta við" at bounding box center [454, 321] width 72 height 32
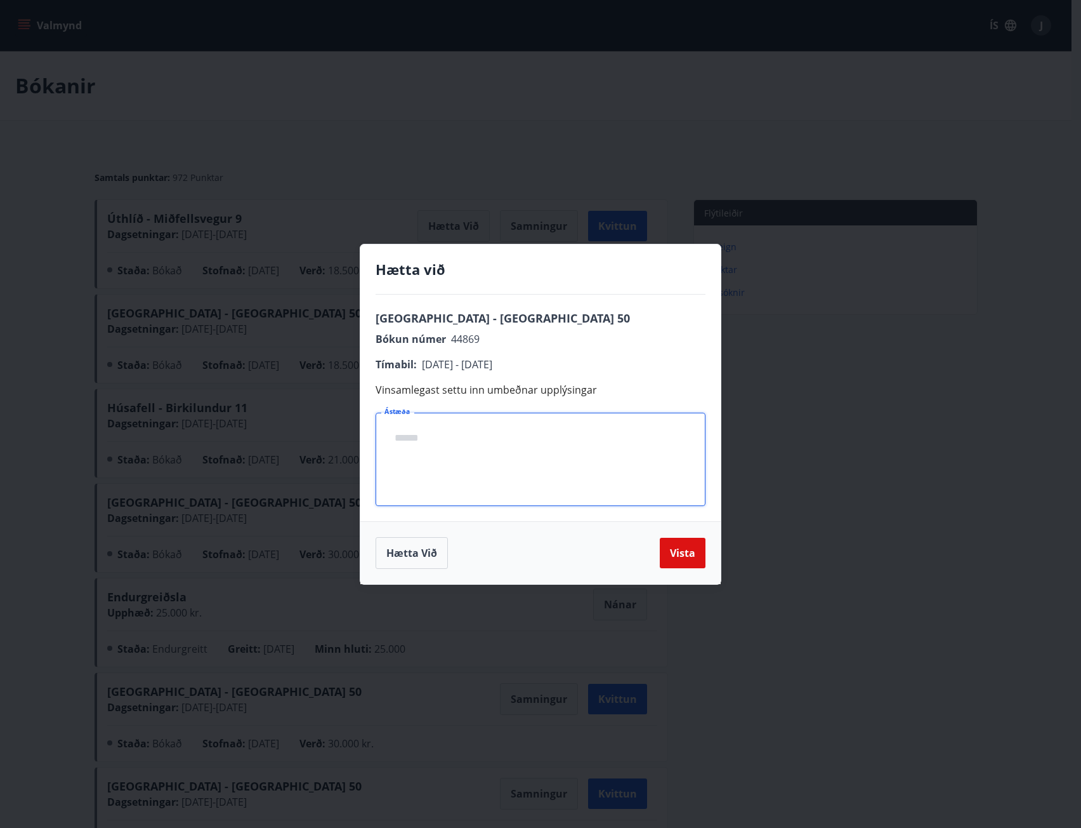
click at [525, 470] on textarea "Ástæða" at bounding box center [541, 459] width 312 height 72
type textarea "**********"
click at [678, 552] on button "Vista" at bounding box center [683, 552] width 46 height 30
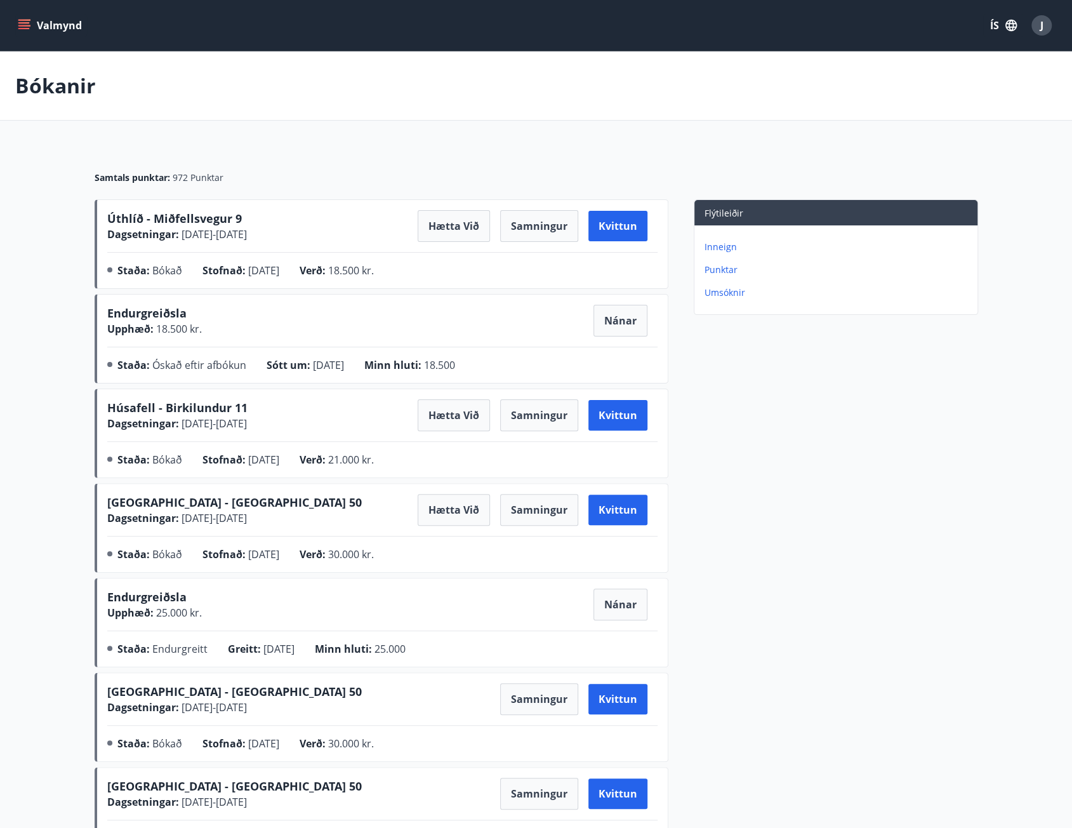
click at [34, 25] on button "Valmynd" at bounding box center [51, 25] width 72 height 23
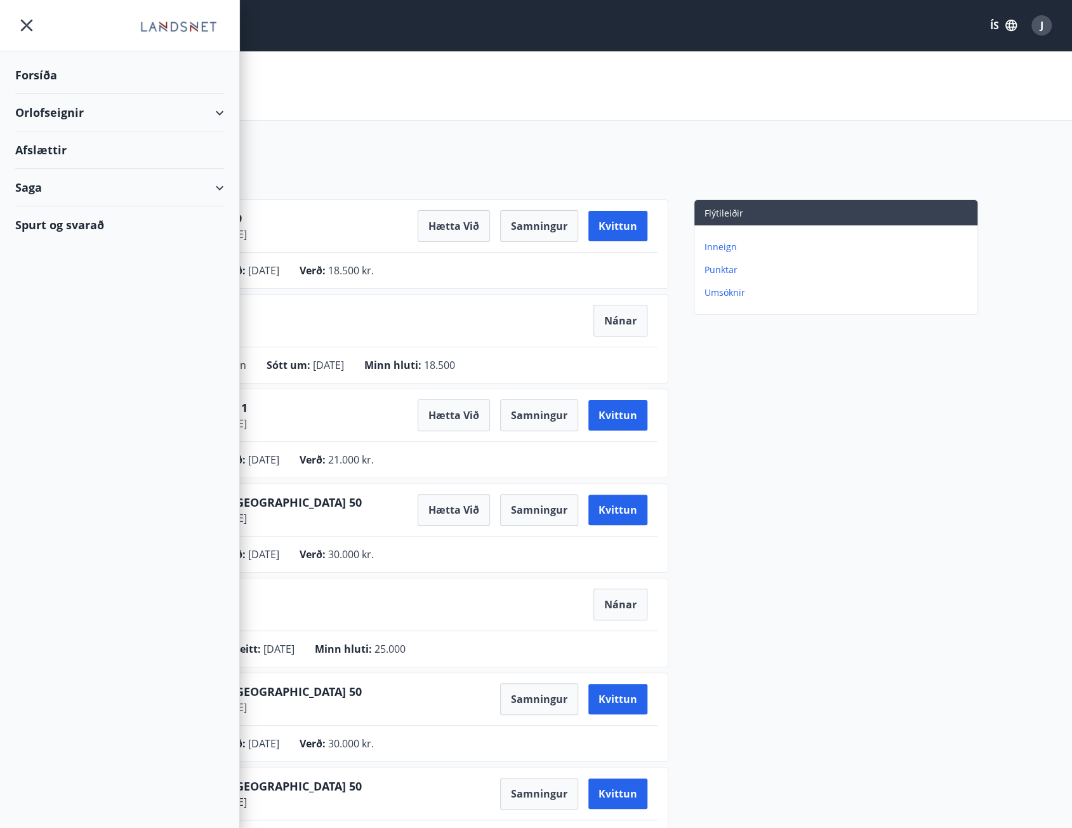
click at [46, 78] on div "Forsíða" at bounding box center [119, 74] width 209 height 37
